Goal: Entertainment & Leisure: Consume media (video, audio)

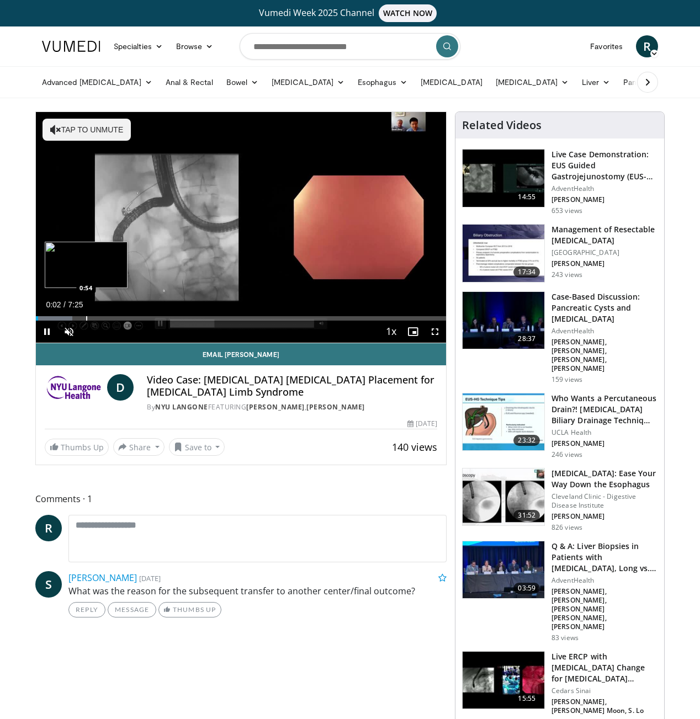
click at [86, 319] on div "Progress Bar" at bounding box center [86, 318] width 1 height 4
drag, startPoint x: 92, startPoint y: 319, endPoint x: 108, endPoint y: 319, distance: 15.5
click at [108, 319] on div "Progress Bar" at bounding box center [108, 318] width 1 height 4
click at [123, 320] on div "Progress Bar" at bounding box center [123, 318] width 1 height 4
click at [156, 321] on div "Current Time 1:34 / Duration 7:25 Pause Skip Backward Skip Forward Unmute Loade…" at bounding box center [241, 332] width 410 height 22
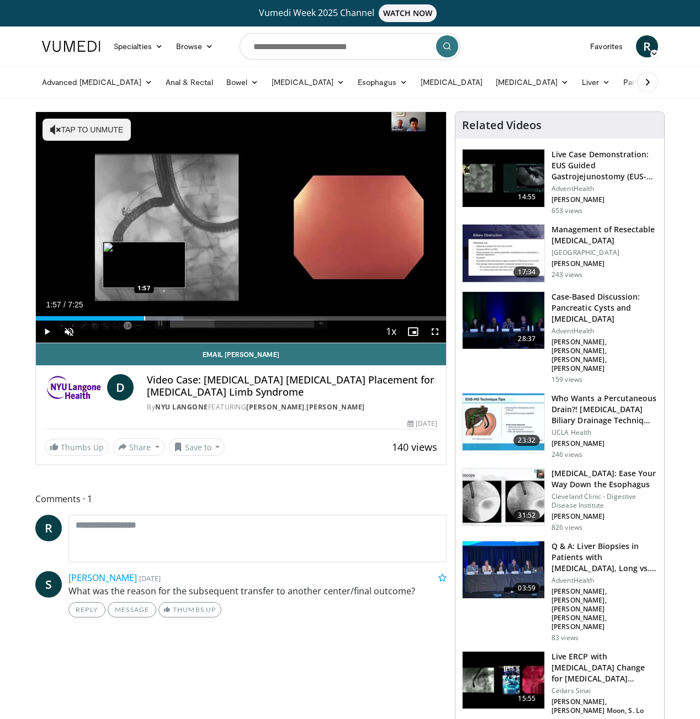
click at [144, 317] on div "Progress Bar" at bounding box center [144, 318] width 1 height 4
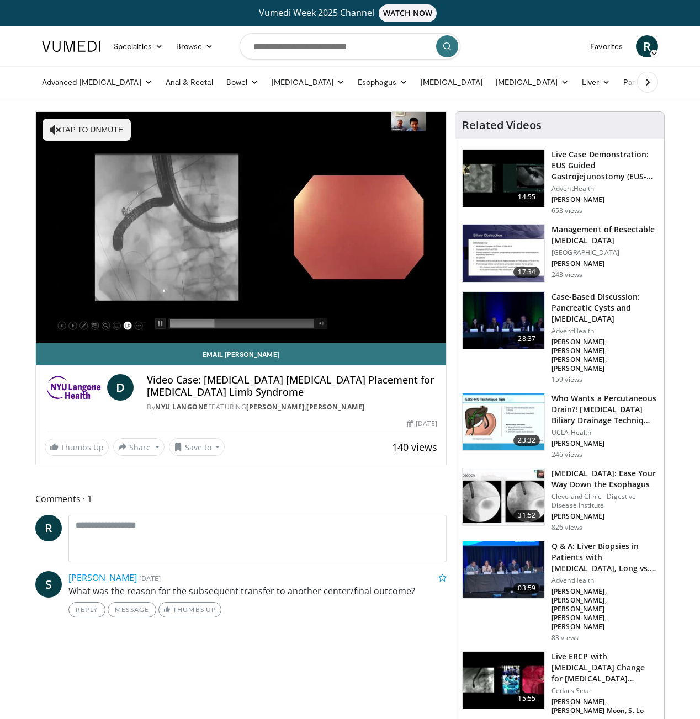
click at [184, 319] on div "10 seconds Tap to unmute" at bounding box center [241, 227] width 410 height 231
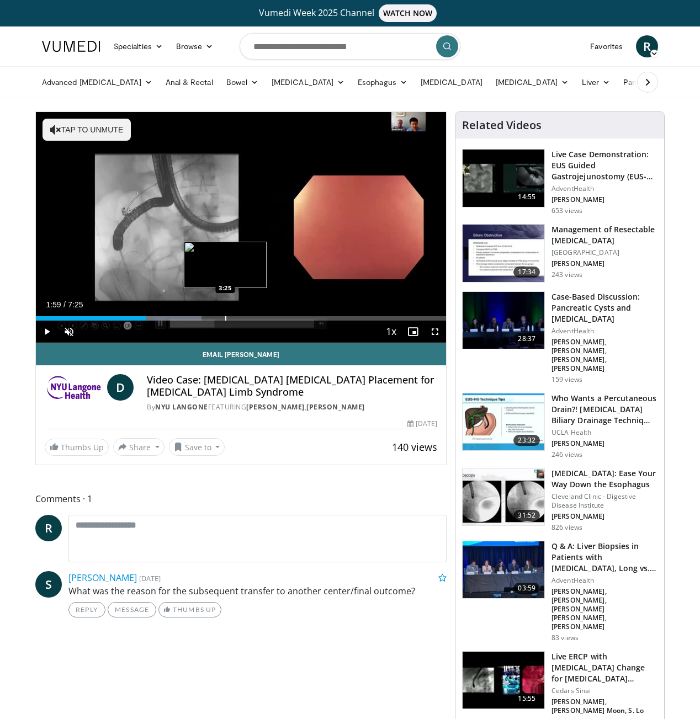
click at [225, 319] on div "Progress Bar" at bounding box center [225, 318] width 1 height 4
click at [273, 320] on div "Loaded : 60.13% 3:25 4:17" at bounding box center [241, 318] width 410 height 4
